Goal: Information Seeking & Learning: Learn about a topic

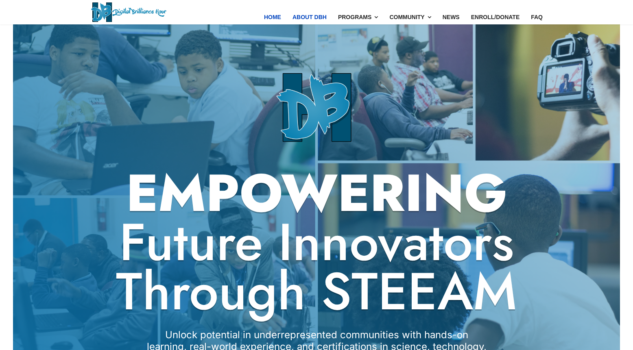
click at [312, 16] on link "About DBH" at bounding box center [310, 17] width 46 height 34
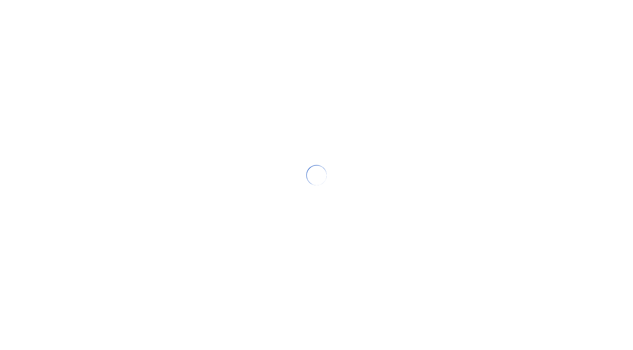
scroll to position [10, 0]
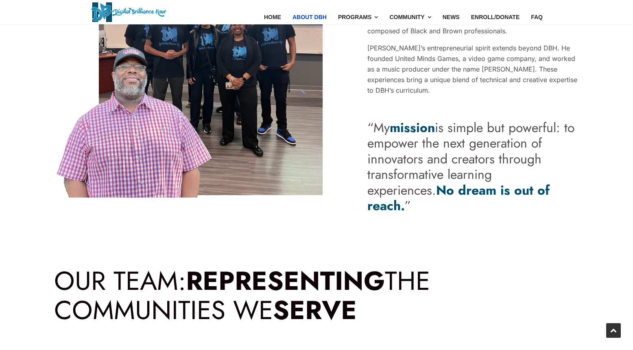
scroll to position [773, 0]
